Goal: Find specific page/section: Find specific page/section

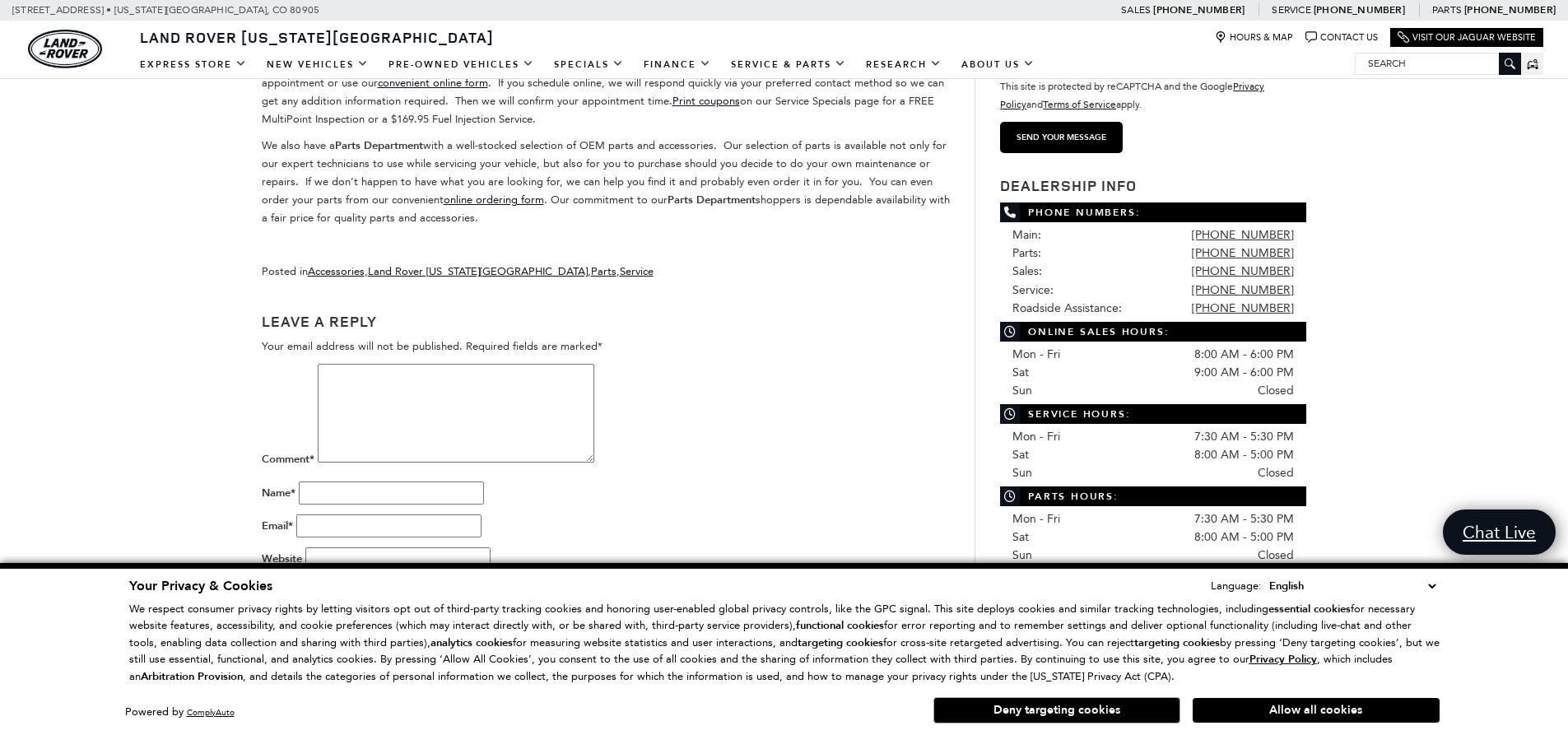
scroll to position [76, 0]
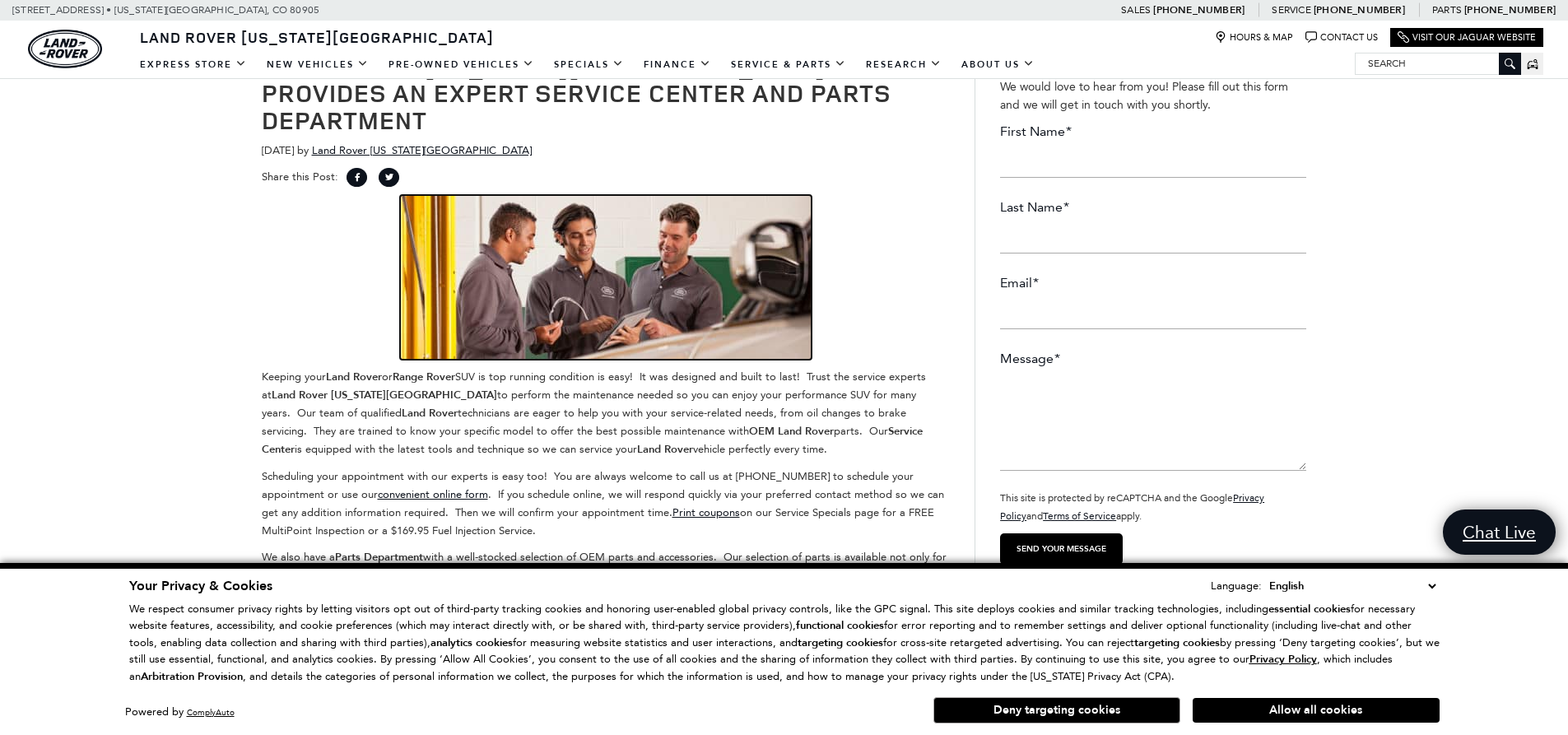
click at [585, 232] on img at bounding box center [605, 278] width 412 height 164
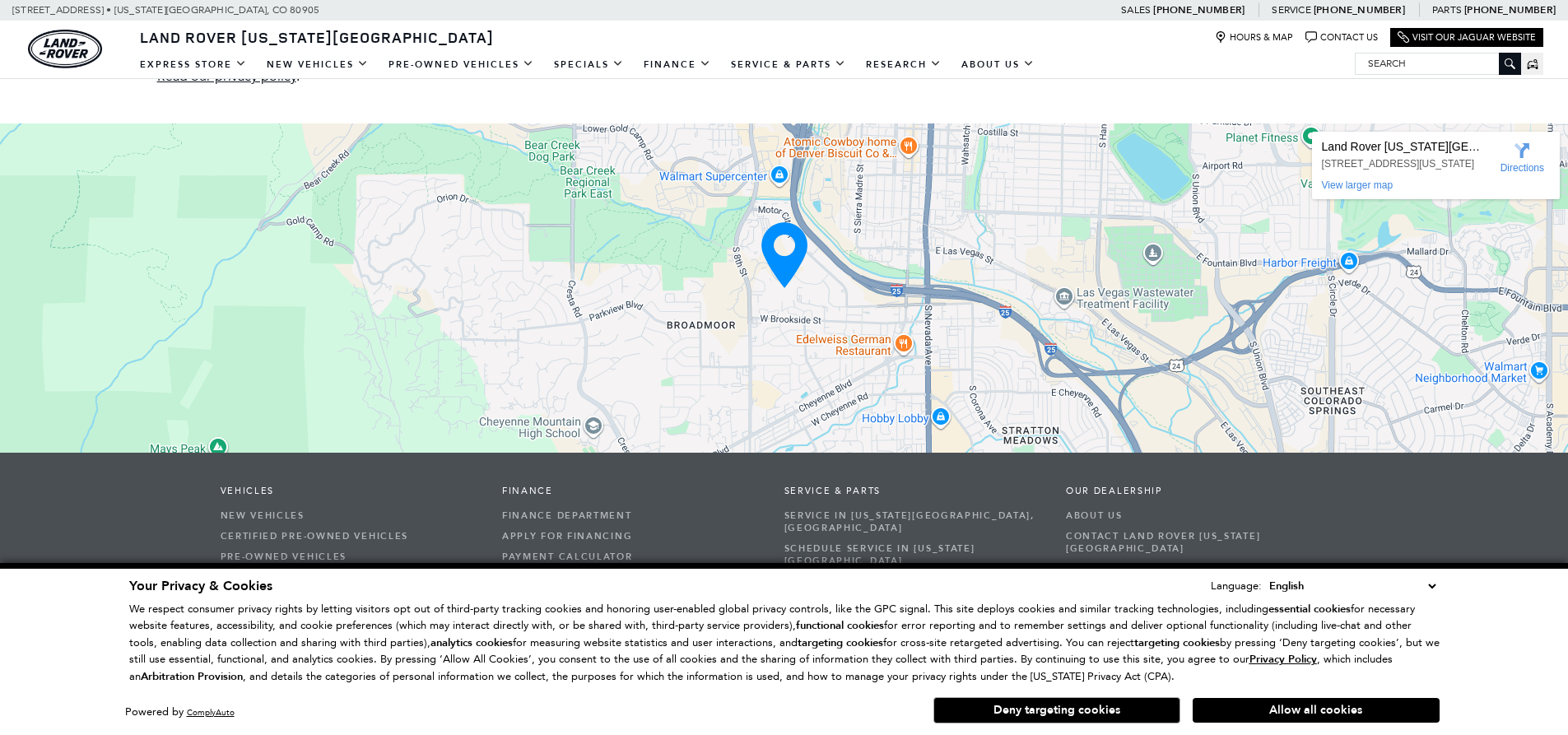
scroll to position [3963, 0]
